Goal: Task Accomplishment & Management: Use online tool/utility

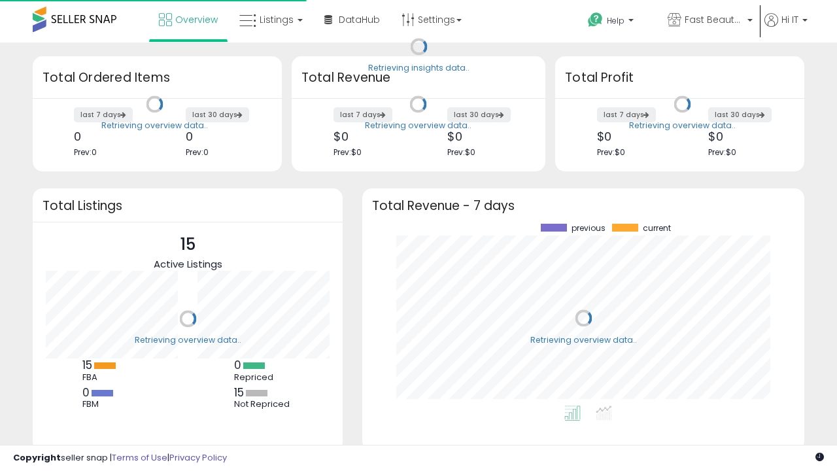
scroll to position [182, 416]
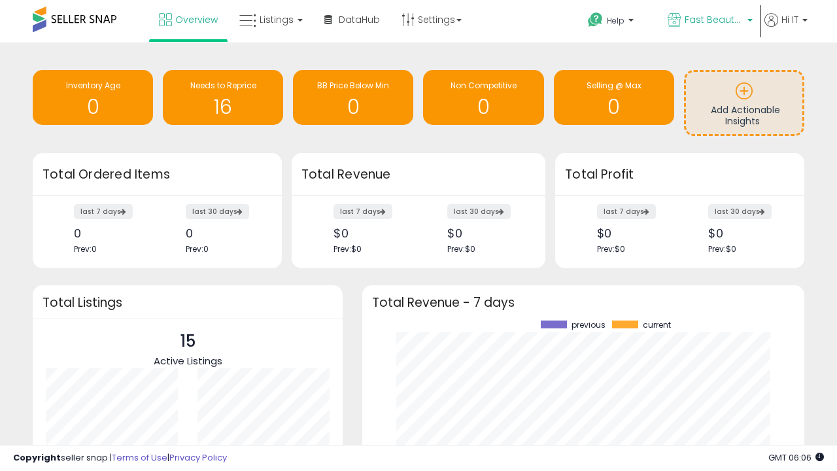
click at [709, 21] on span "Fast Beauty ([GEOGRAPHIC_DATA])" at bounding box center [714, 19] width 59 height 13
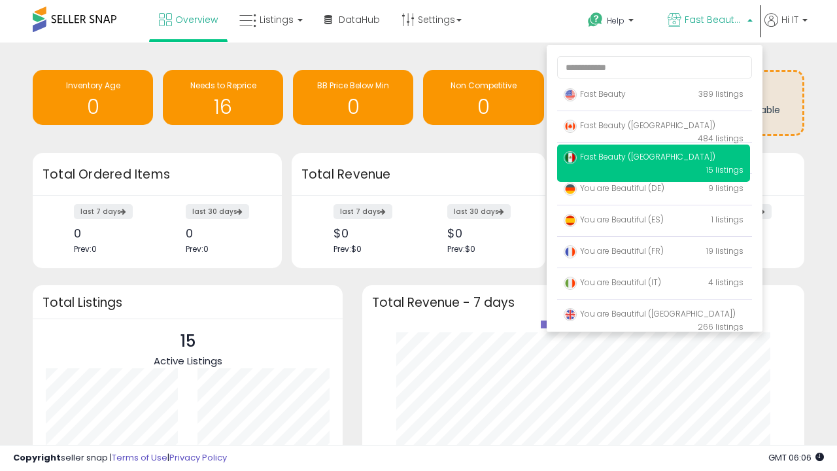
click at [654, 128] on span "Fast Beauty ([GEOGRAPHIC_DATA])" at bounding box center [640, 125] width 152 height 11
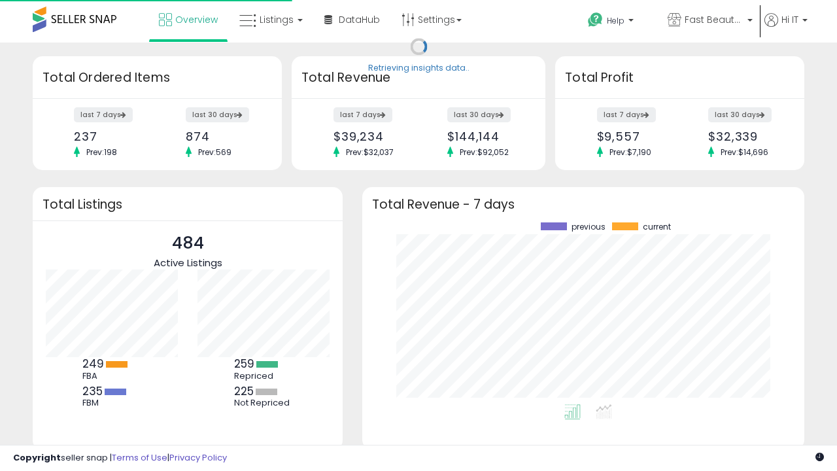
scroll to position [182, 416]
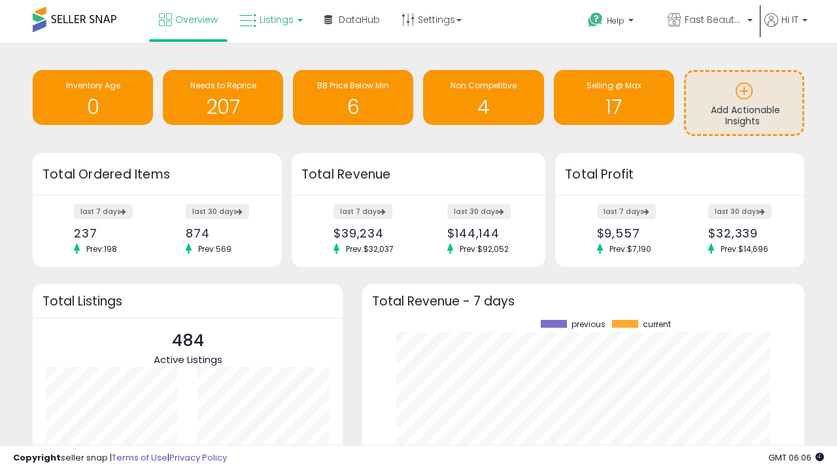
click at [270, 20] on span "Listings" at bounding box center [277, 19] width 34 height 13
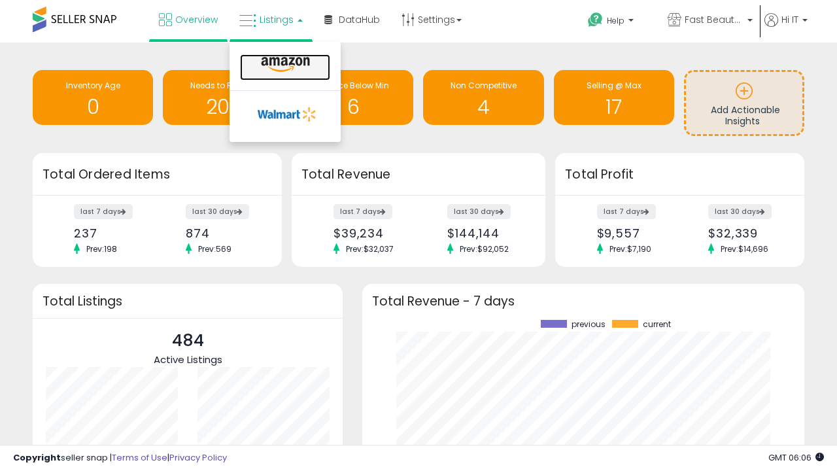
click at [284, 65] on icon at bounding box center [285, 64] width 57 height 17
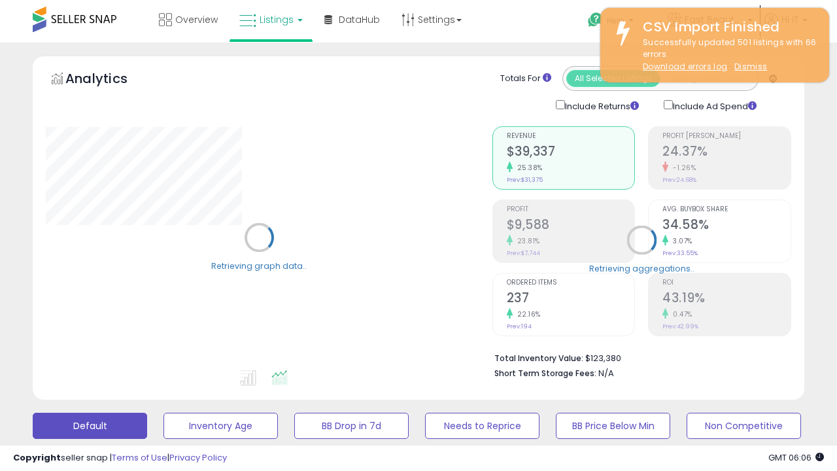
scroll to position [254, 0]
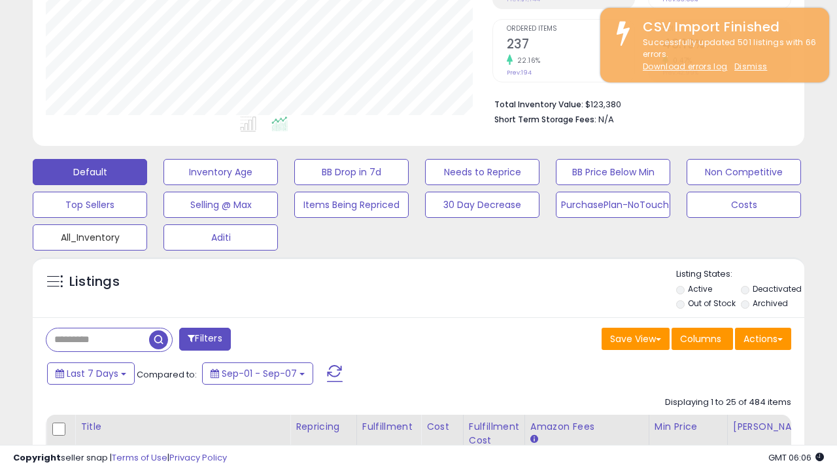
click at [90, 235] on button "All_Inventory" at bounding box center [90, 237] width 114 height 26
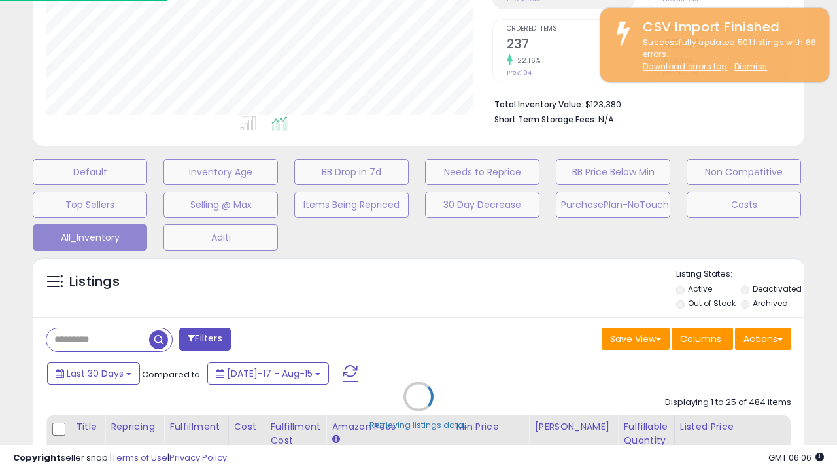
scroll to position [268, 446]
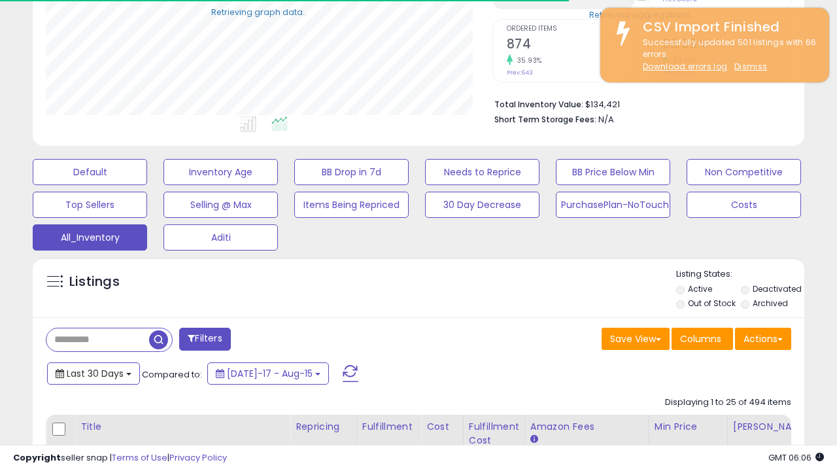
click at [93, 372] on span "Last 30 Days" at bounding box center [95, 373] width 57 height 13
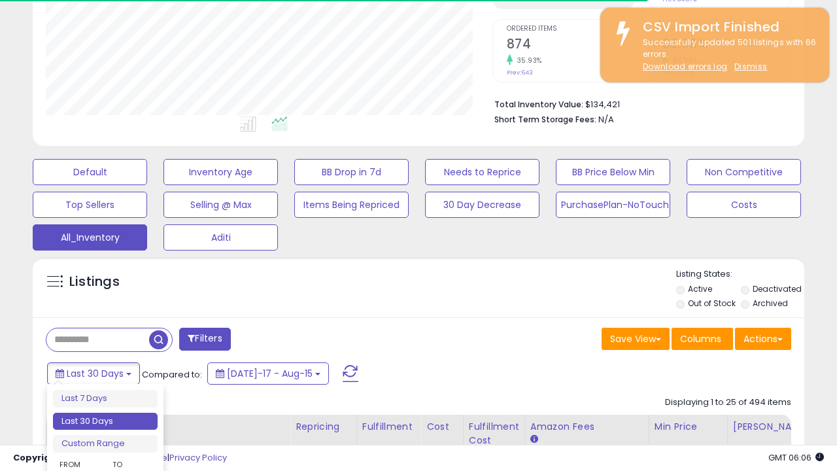
click at [105, 421] on li "Last 30 Days" at bounding box center [105, 422] width 105 height 18
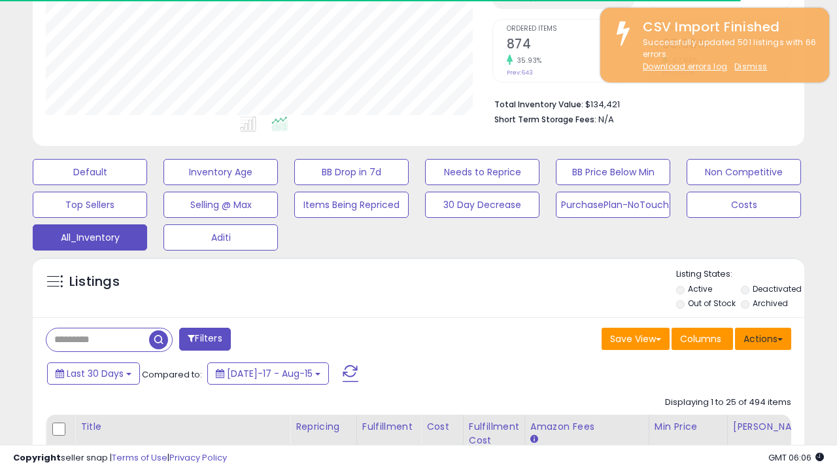
click at [763, 338] on button "Actions" at bounding box center [763, 339] width 56 height 22
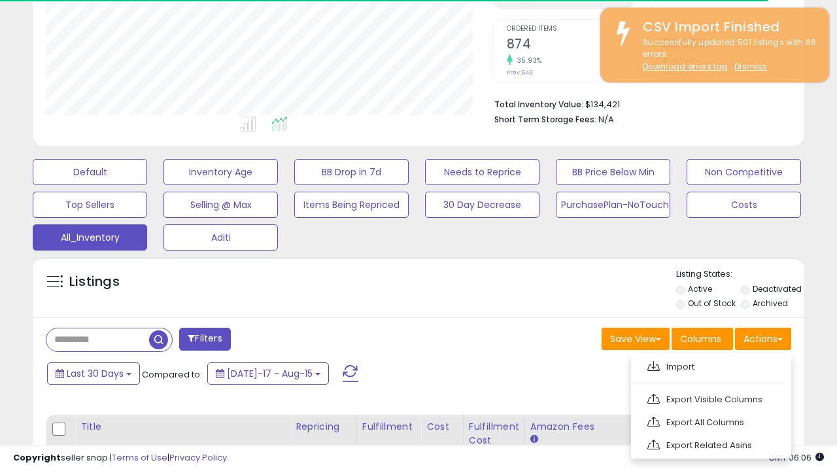
click at [710, 421] on link "Export All Columns" at bounding box center [710, 422] width 143 height 20
